Goal: Task Accomplishment & Management: Complete application form

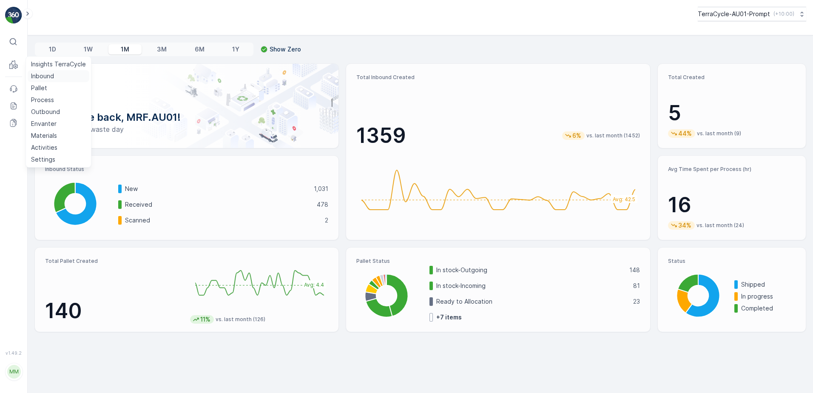
click at [47, 79] on p "Inbound" at bounding box center [42, 76] width 23 height 9
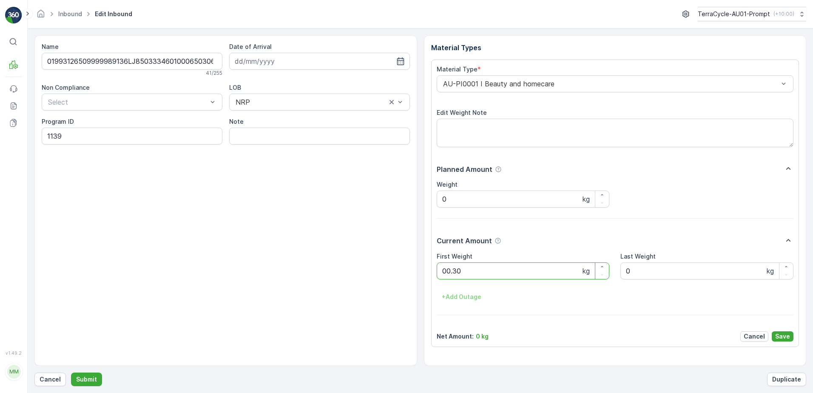
click at [71, 373] on button "Submit" at bounding box center [86, 380] width 31 height 14
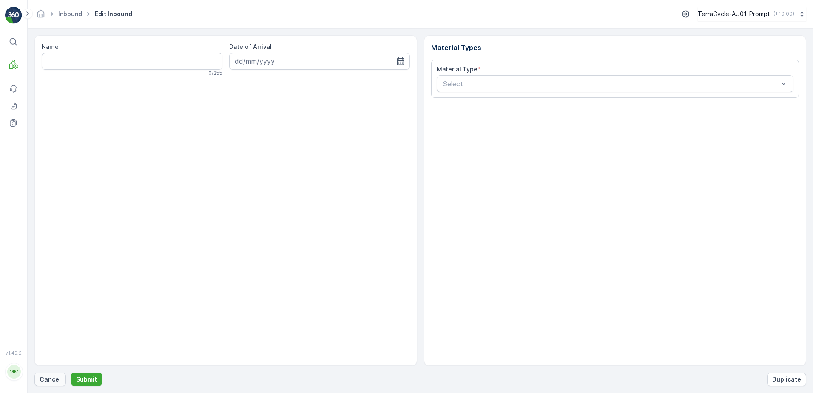
click at [48, 381] on p "Cancel" at bounding box center [50, 379] width 21 height 9
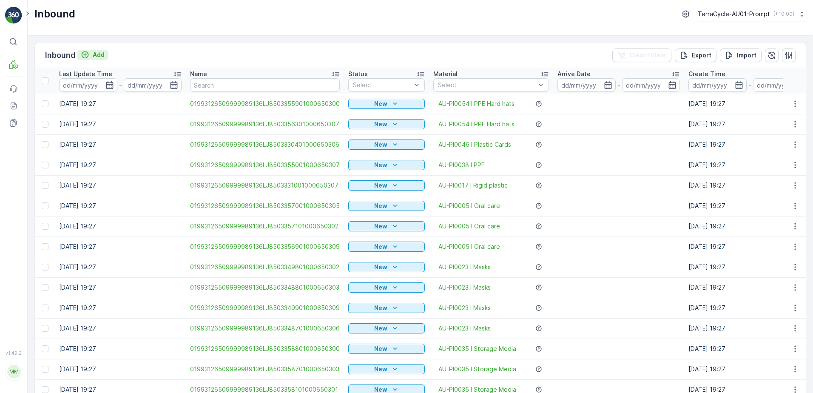
click at [99, 54] on p "Add" at bounding box center [99, 55] width 12 height 9
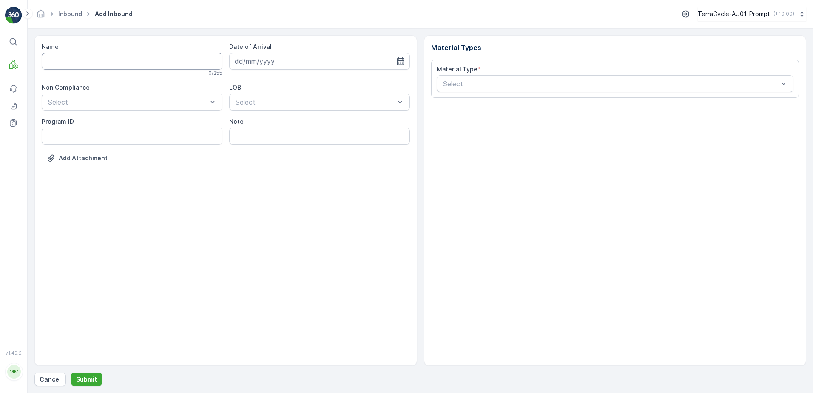
click at [94, 63] on input "Name" at bounding box center [132, 61] width 181 height 17
type input "01993126509999989136LJ8503328501000650308"
click at [71, 373] on button "Submit" at bounding box center [86, 380] width 31 height 14
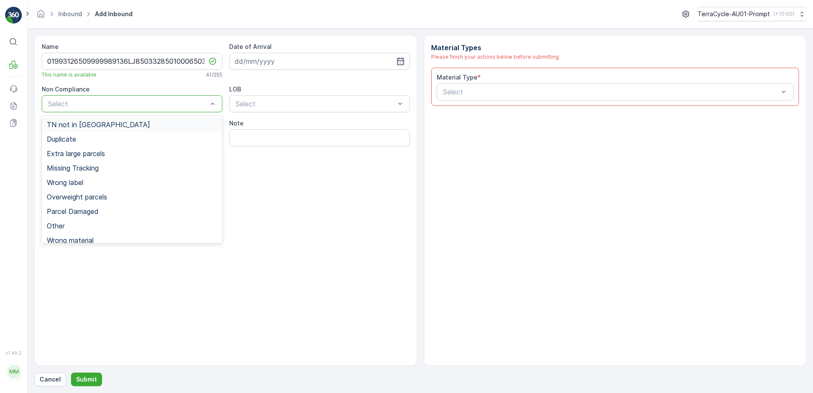
click at [90, 127] on span "TN not in [GEOGRAPHIC_DATA]" at bounding box center [98, 125] width 103 height 8
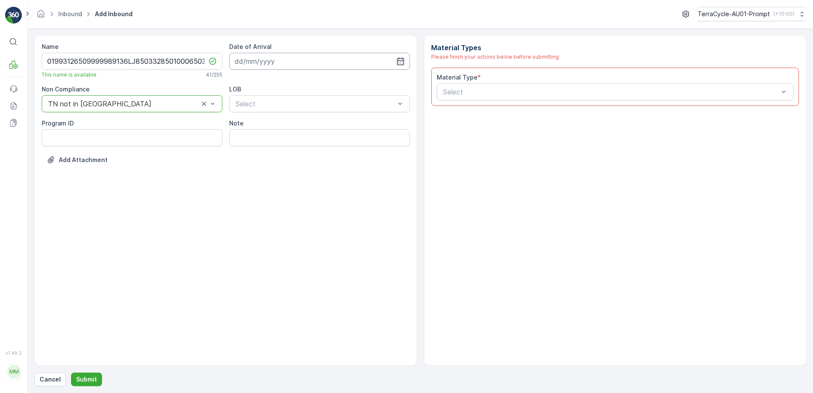
drag, startPoint x: 259, startPoint y: 59, endPoint x: 303, endPoint y: 59, distance: 43.8
click at [259, 59] on input at bounding box center [319, 61] width 181 height 17
click at [276, 117] on div "2" at bounding box center [275, 115] width 14 height 14
type input "[DATE]"
click at [254, 124] on div "NRP" at bounding box center [319, 125] width 171 height 8
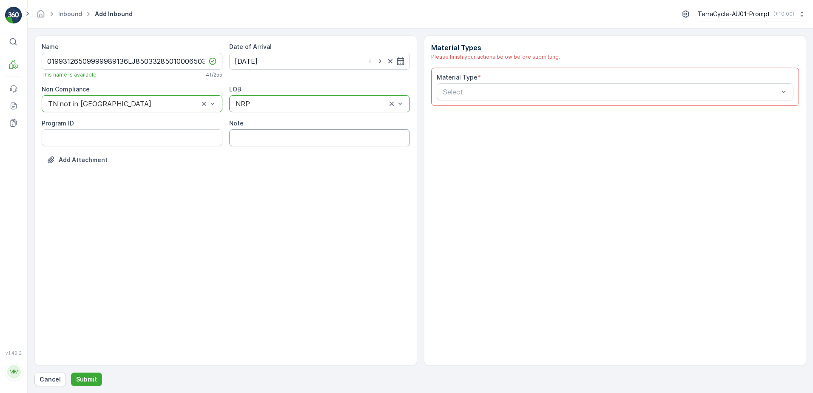
click at [245, 139] on input "Note" at bounding box center [319, 137] width 181 height 17
type input "WATERDROP BLISTERS"
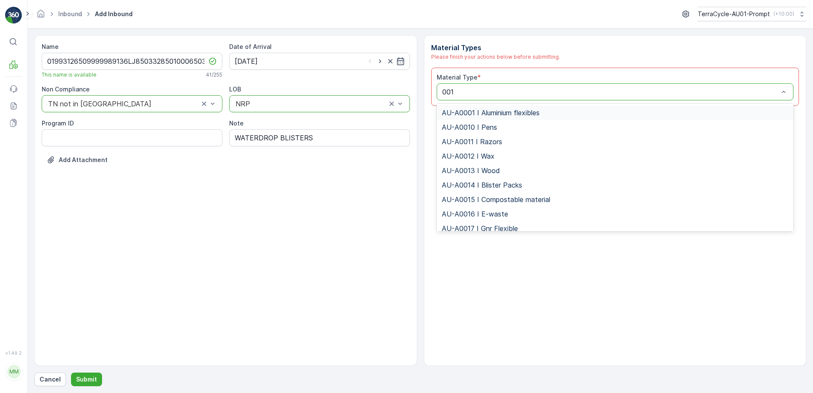
type input "0017"
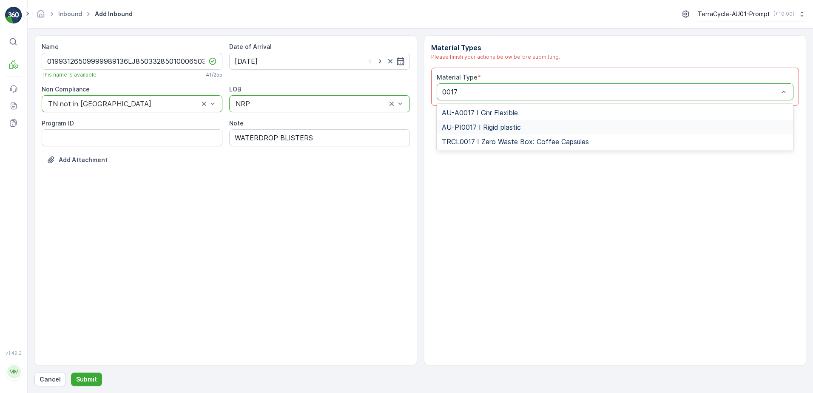
click at [520, 126] on span "AU-PI0017 I Rigid plastic" at bounding box center [481, 127] width 79 height 8
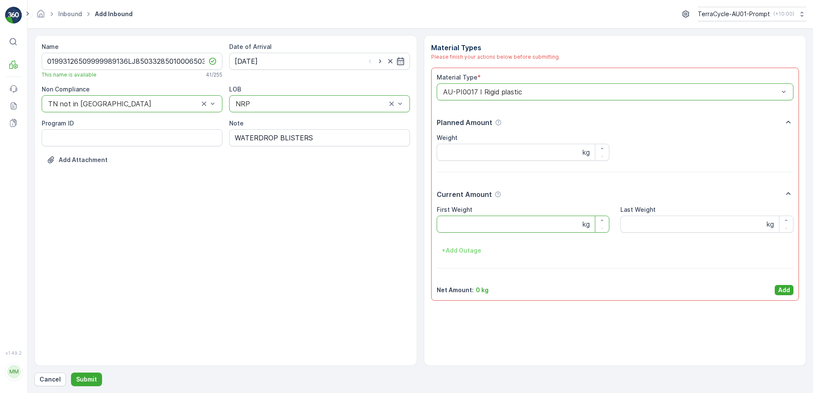
click at [477, 220] on Weight "First Weight" at bounding box center [523, 224] width 173 height 17
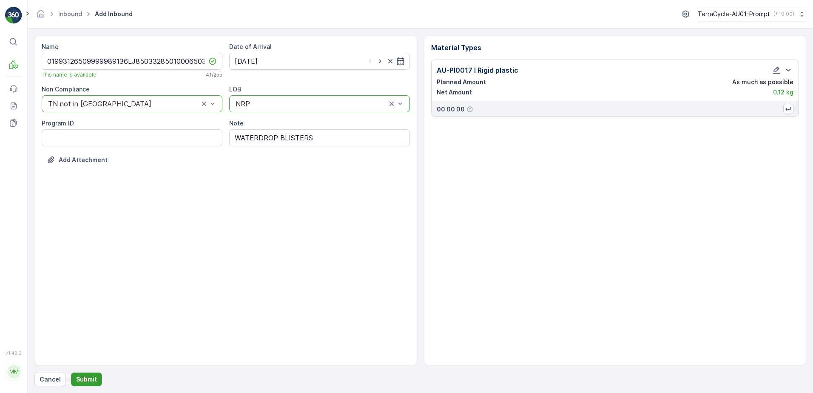
click at [89, 382] on p "Submit" at bounding box center [86, 379] width 21 height 9
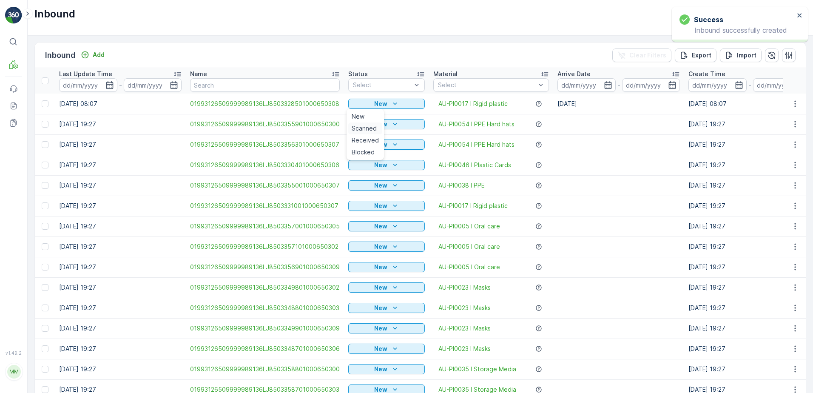
click at [362, 128] on span "Scanned" at bounding box center [364, 128] width 25 height 9
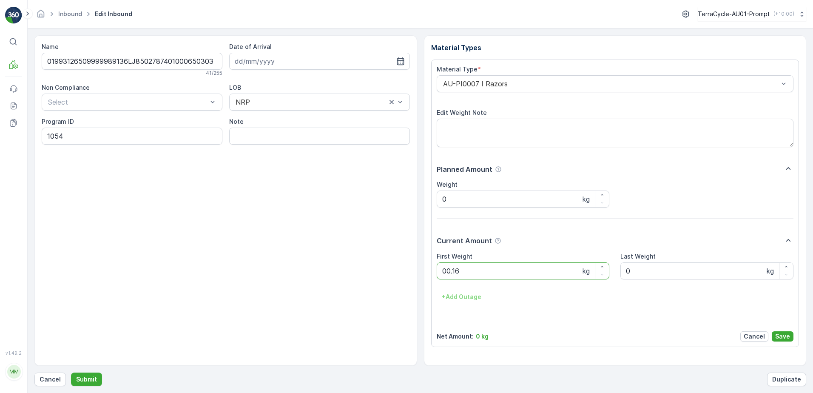
click at [71, 373] on button "Submit" at bounding box center [86, 380] width 31 height 14
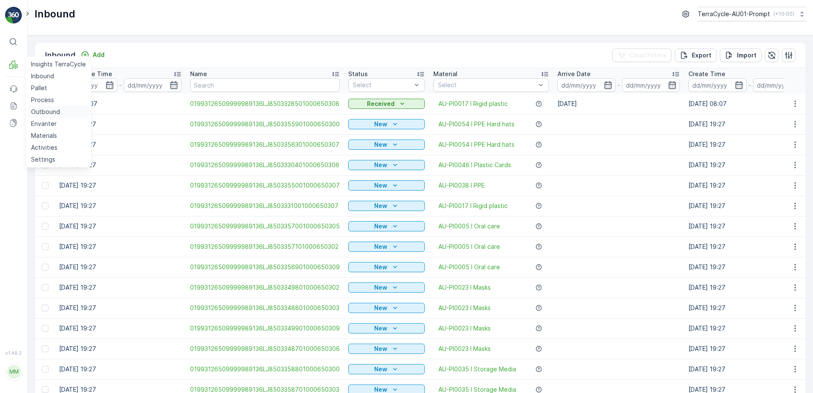
click at [47, 111] on p "Outbound" at bounding box center [45, 112] width 29 height 9
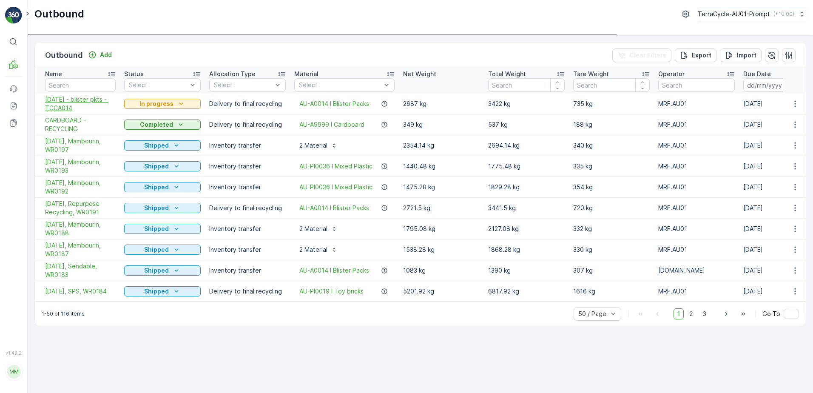
click at [77, 107] on span "[DATE] - blister pkts - TCCA014" at bounding box center [80, 103] width 71 height 17
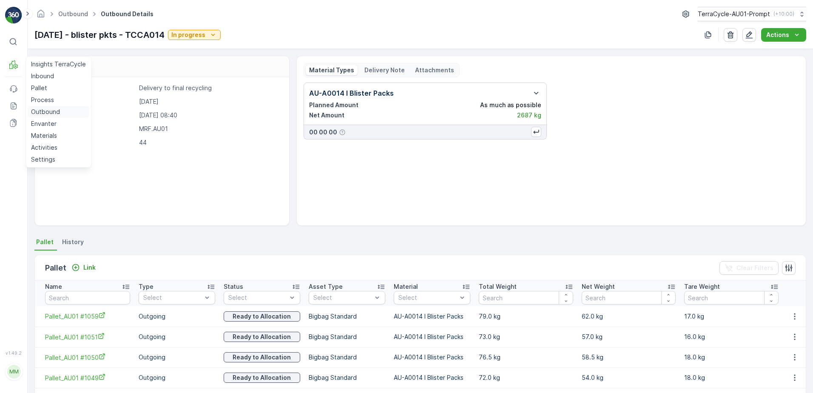
click at [39, 113] on p "Outbound" at bounding box center [45, 112] width 29 height 9
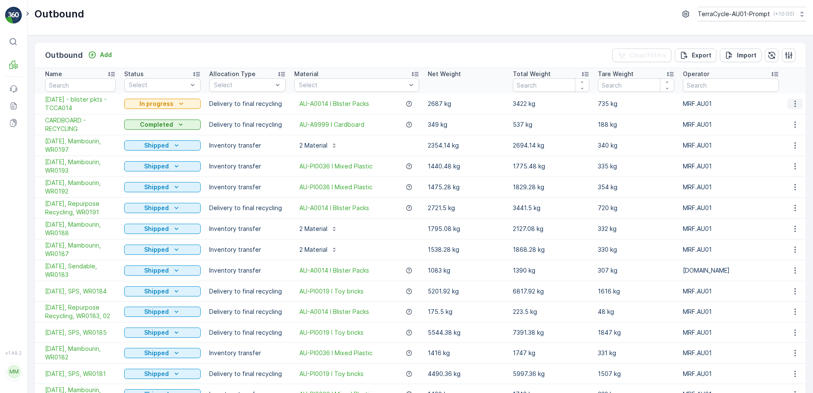
click at [792, 106] on icon "button" at bounding box center [795, 104] width 9 height 9
click at [783, 153] on span "Create Delivery Note" at bounding box center [779, 152] width 61 height 9
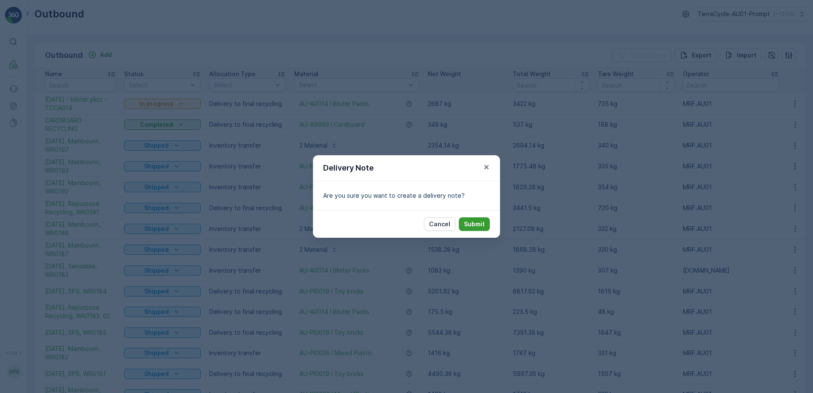
click at [486, 224] on button "Submit" at bounding box center [474, 224] width 31 height 14
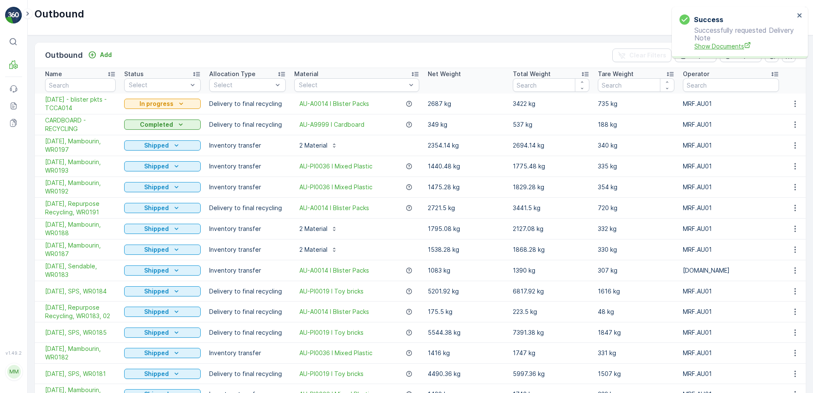
click at [719, 49] on span "Show Documents" at bounding box center [745, 46] width 100 height 9
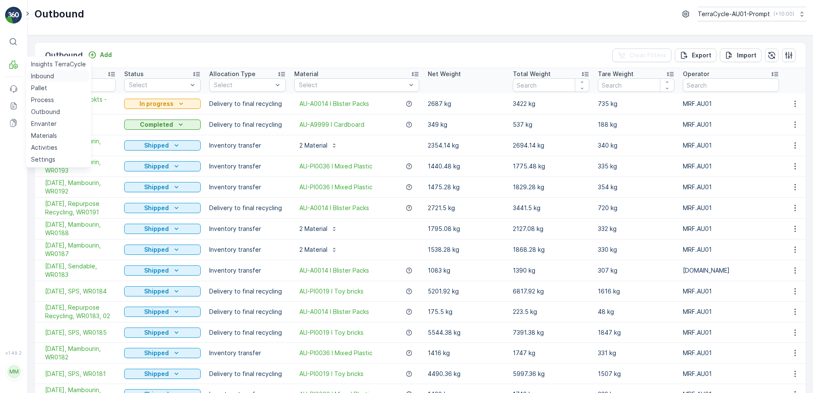
click at [42, 76] on p "Inbound" at bounding box center [42, 76] width 23 height 9
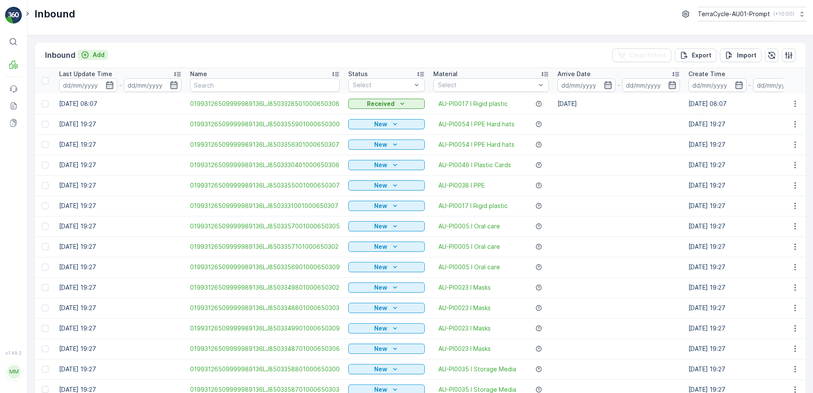
click at [94, 54] on p "Add" at bounding box center [99, 55] width 12 height 9
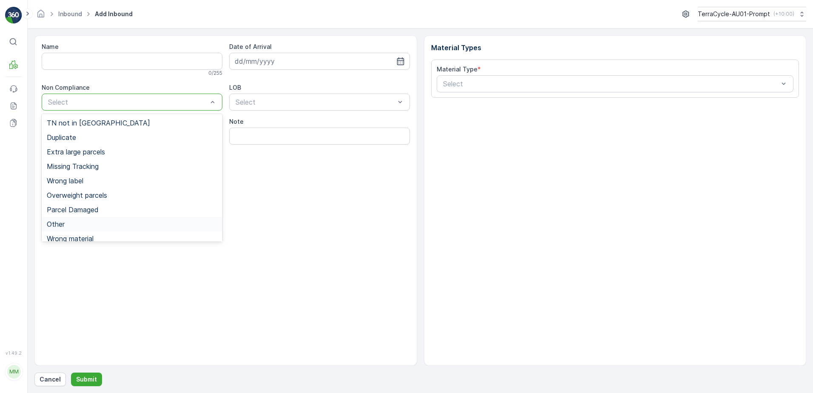
click at [51, 228] on span "Other" at bounding box center [56, 224] width 18 height 8
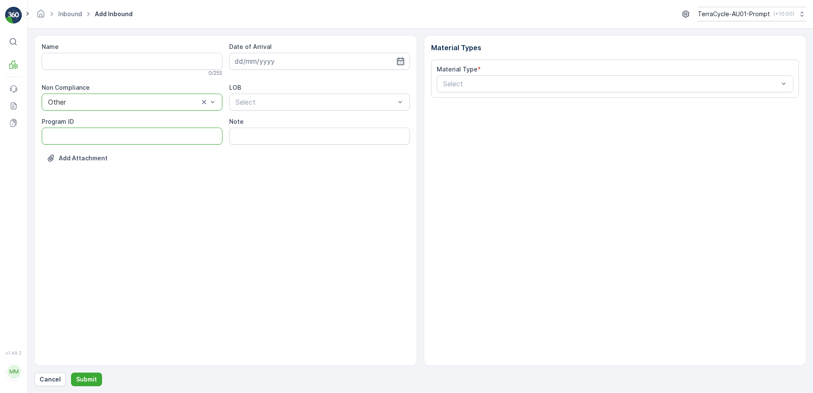
click at [63, 140] on ID "Program ID" at bounding box center [132, 136] width 181 height 17
type ID "2270"
drag, startPoint x: 286, startPoint y: 63, endPoint x: 307, endPoint y: 69, distance: 22.1
click at [286, 63] on input at bounding box center [319, 61] width 181 height 17
click at [271, 114] on div "2" at bounding box center [275, 115] width 14 height 14
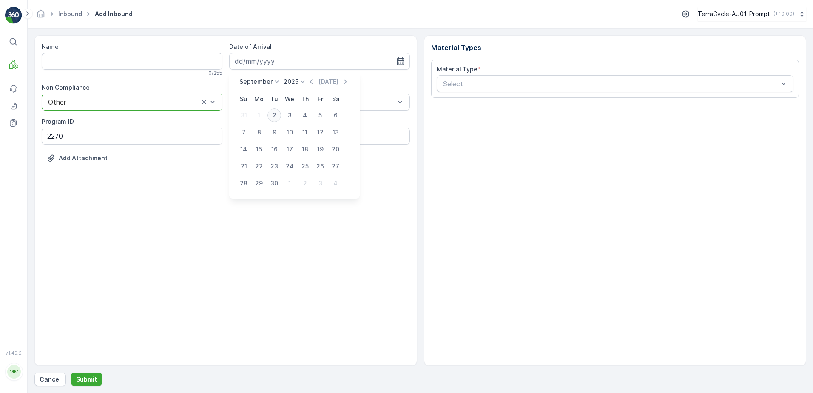
type input "[DATE]"
click at [258, 122] on div "NRP" at bounding box center [319, 123] width 171 height 8
click at [240, 137] on input "Note" at bounding box center [319, 136] width 181 height 17
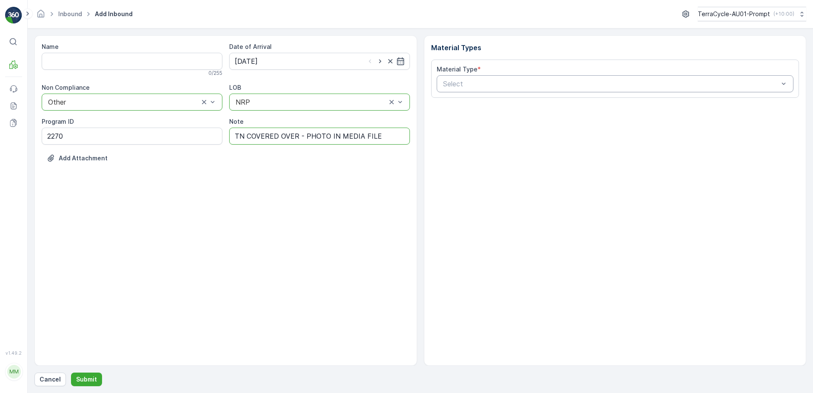
type input "TN COVERED OVER - PHOTO IN MEDIA FILE"
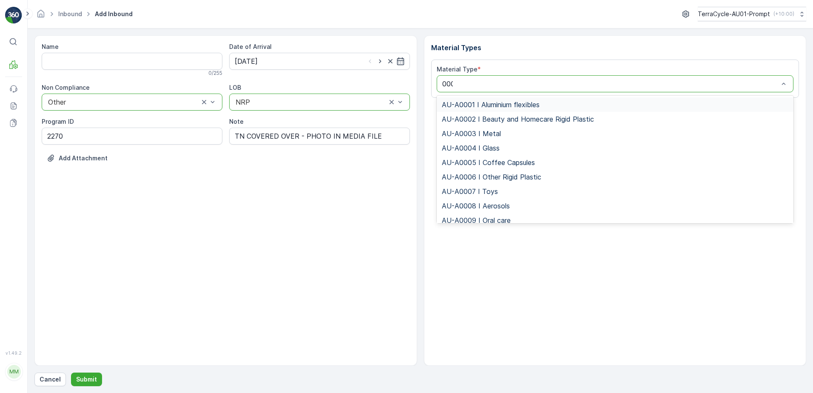
type input "0002"
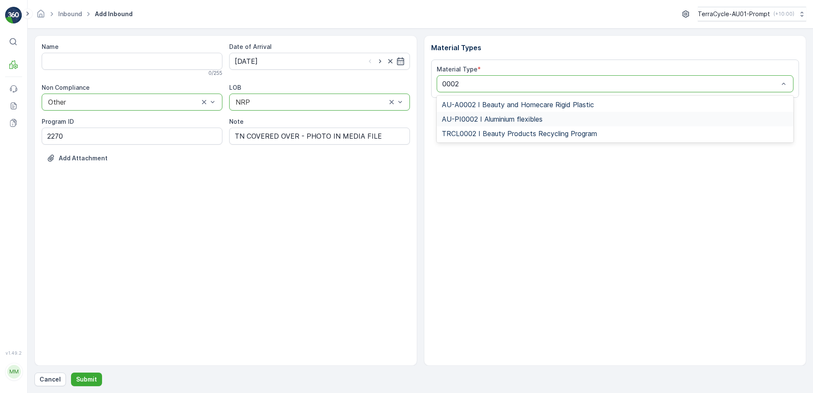
click at [538, 120] on span "AU-PI0002 I Aluminium flexibles" at bounding box center [492, 119] width 101 height 8
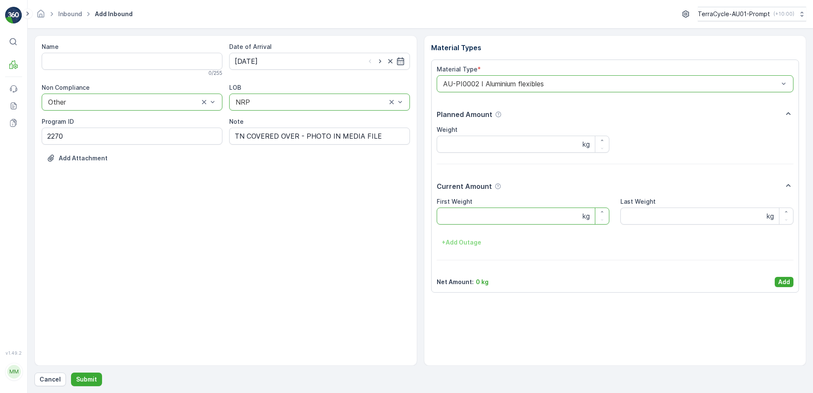
click at [490, 217] on Weight "First Weight" at bounding box center [523, 216] width 173 height 17
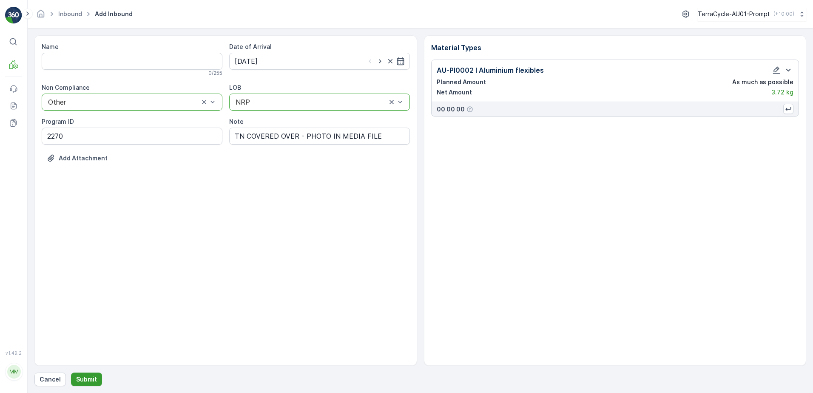
click at [84, 381] on p "Submit" at bounding box center [86, 379] width 21 height 9
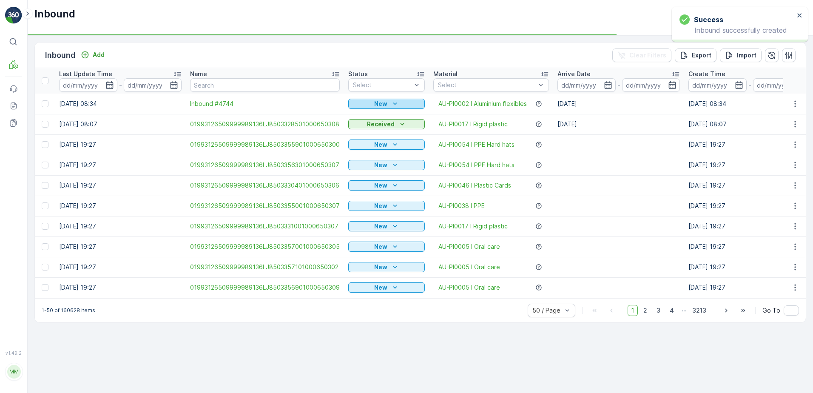
click at [369, 106] on div "New" at bounding box center [387, 104] width 70 height 9
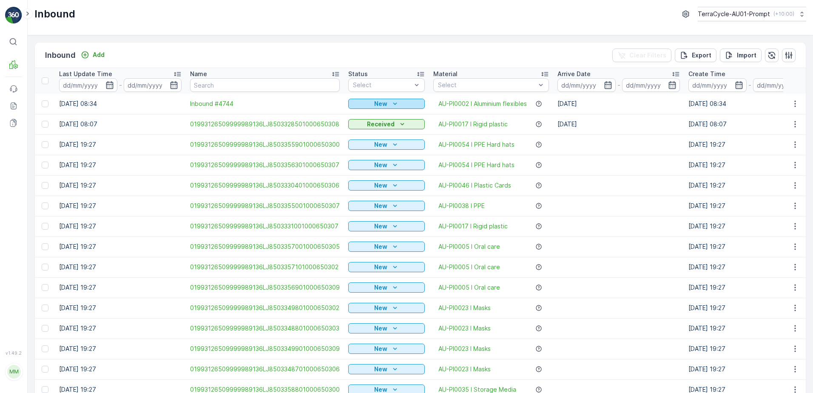
click at [393, 101] on icon "New" at bounding box center [395, 104] width 9 height 9
click at [373, 128] on span "Scanned" at bounding box center [364, 128] width 25 height 9
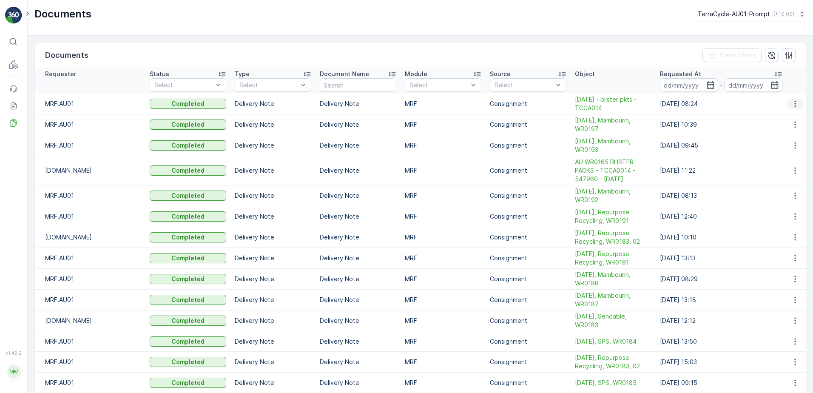
click at [788, 104] on button "button" at bounding box center [795, 104] width 15 height 10
click at [789, 119] on span "See Details" at bounding box center [793, 116] width 33 height 9
